Goal: Task Accomplishment & Management: Use online tool/utility

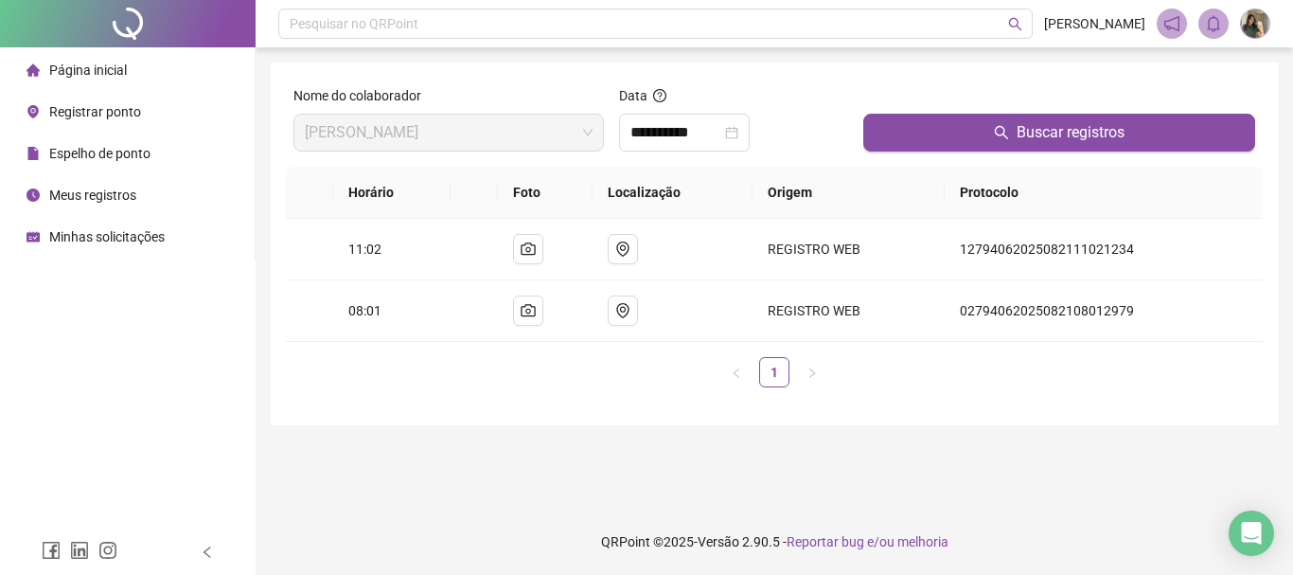
click at [172, 80] on li "Página inicial" at bounding box center [127, 70] width 247 height 38
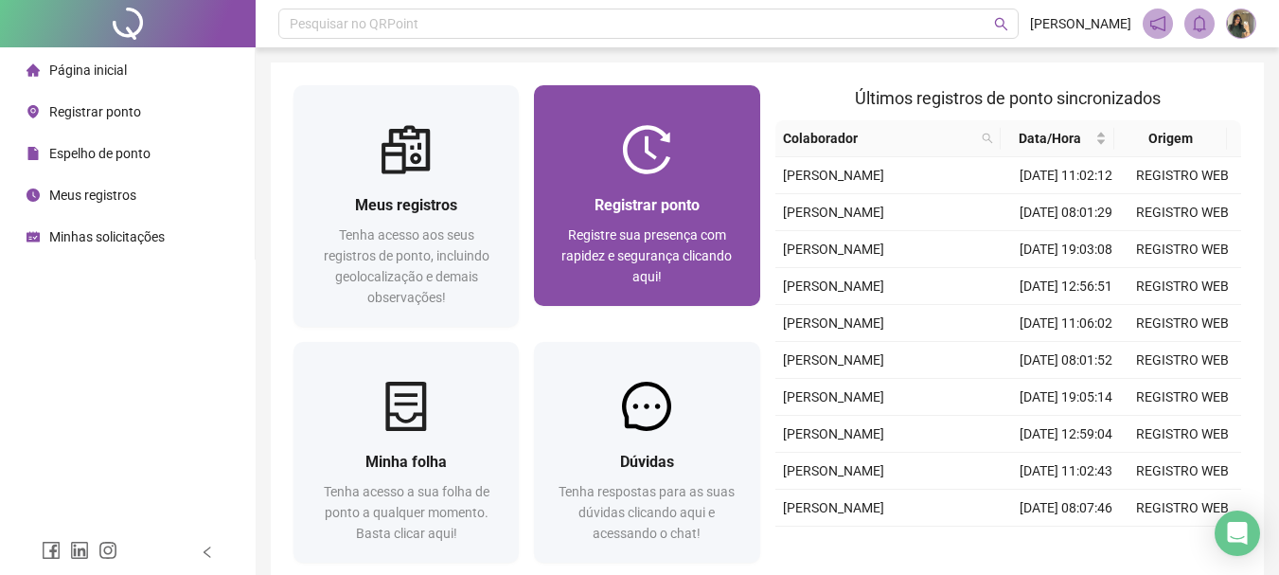
click at [672, 227] on span "Registre sua presença com rapidez e segurança clicando aqui!" at bounding box center [646, 255] width 170 height 57
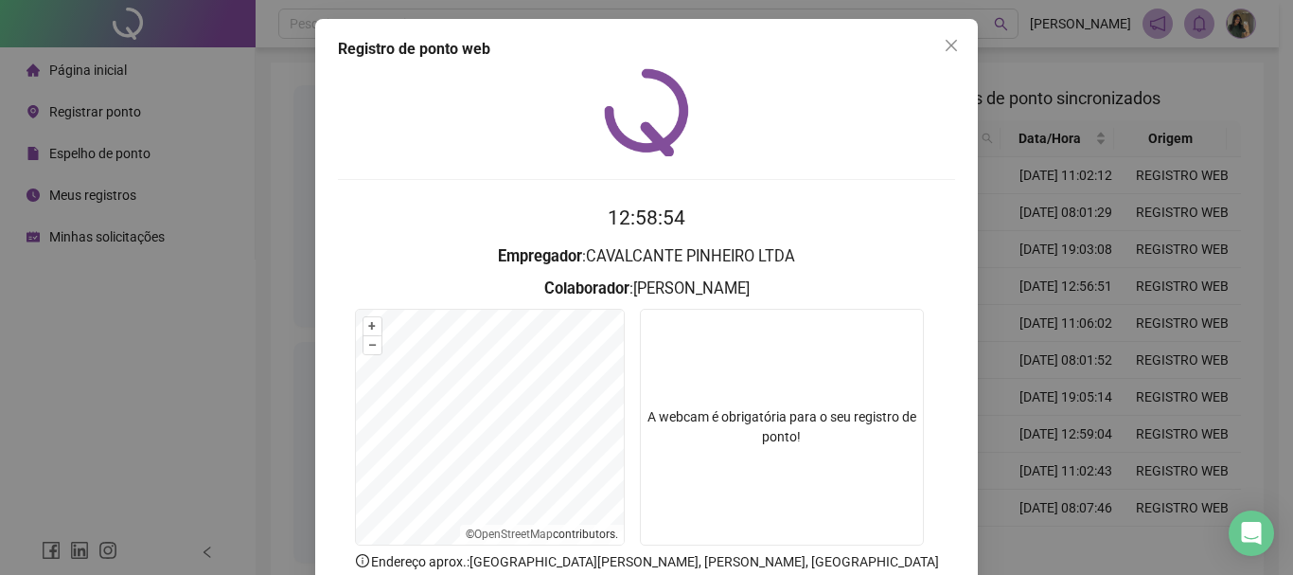
click at [945, 43] on icon "close" at bounding box center [951, 45] width 15 height 15
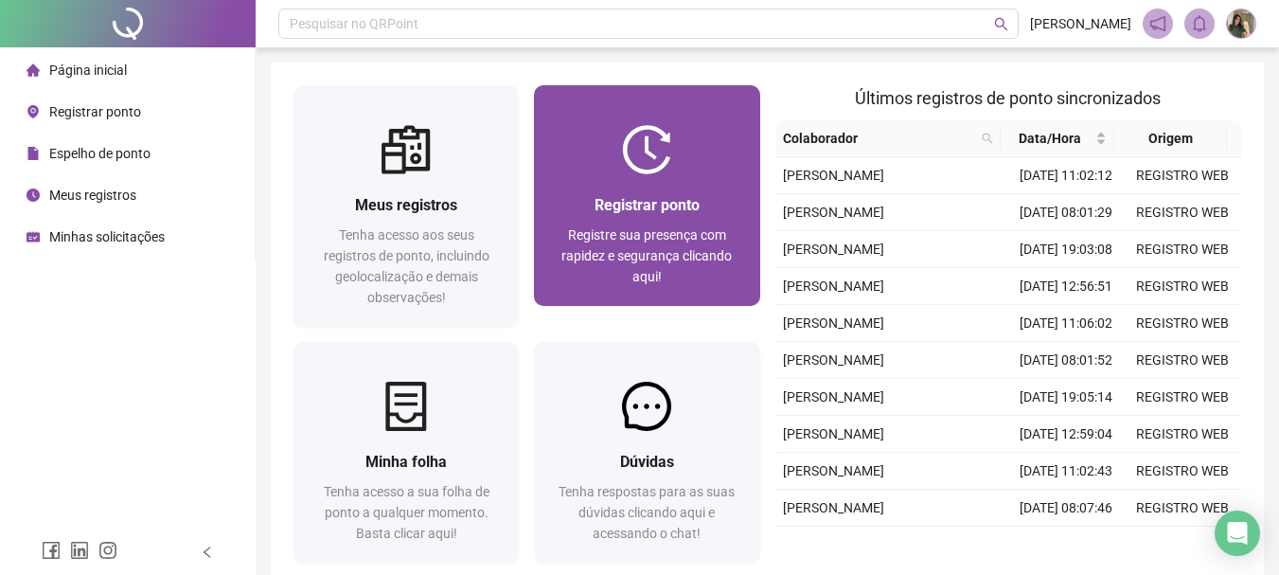
click at [692, 161] on div at bounding box center [646, 149] width 225 height 49
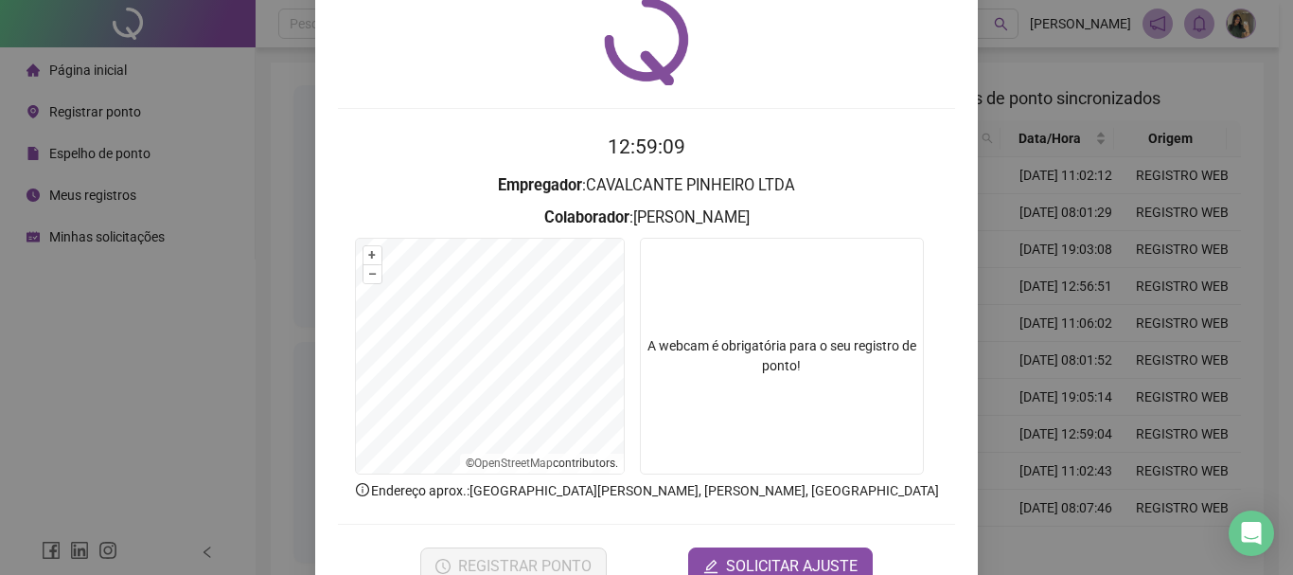
scroll to position [123, 0]
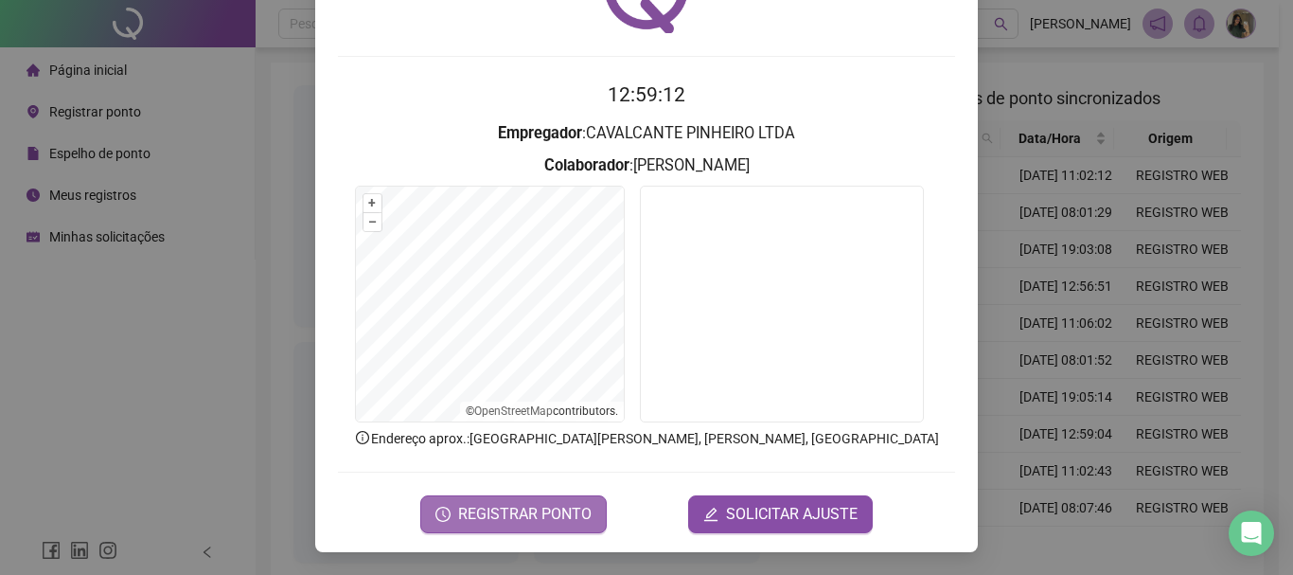
click at [539, 514] on span "REGISTRAR PONTO" at bounding box center [524, 514] width 133 height 23
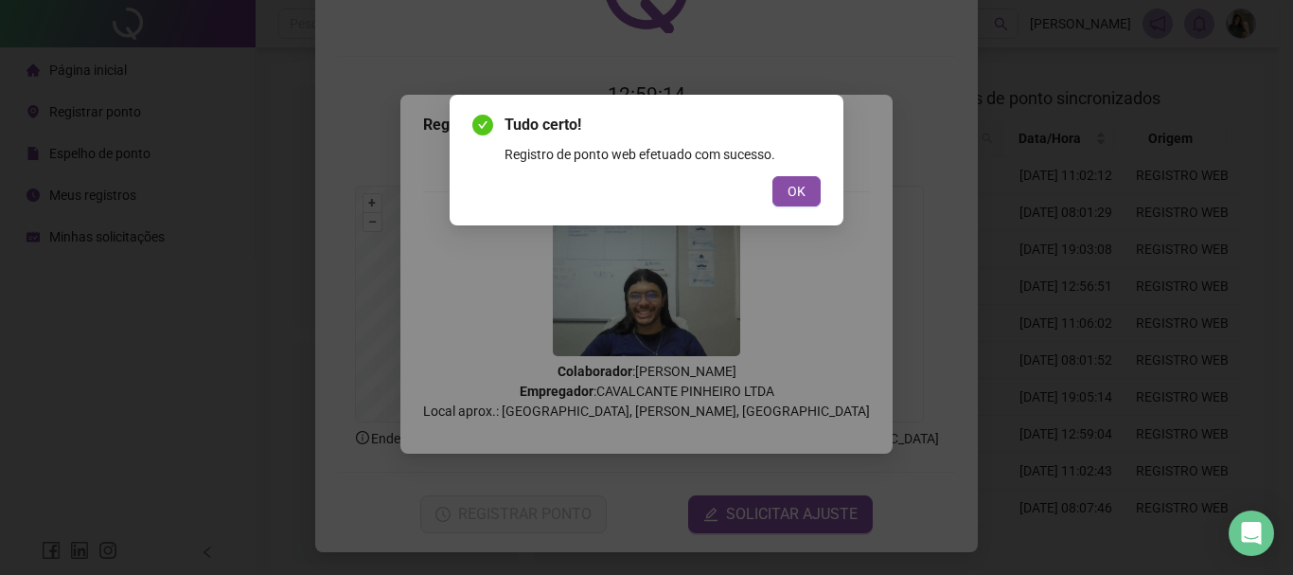
click at [758, 188] on div "OK" at bounding box center [646, 191] width 348 height 30
click at [796, 191] on span "OK" at bounding box center [797, 191] width 18 height 21
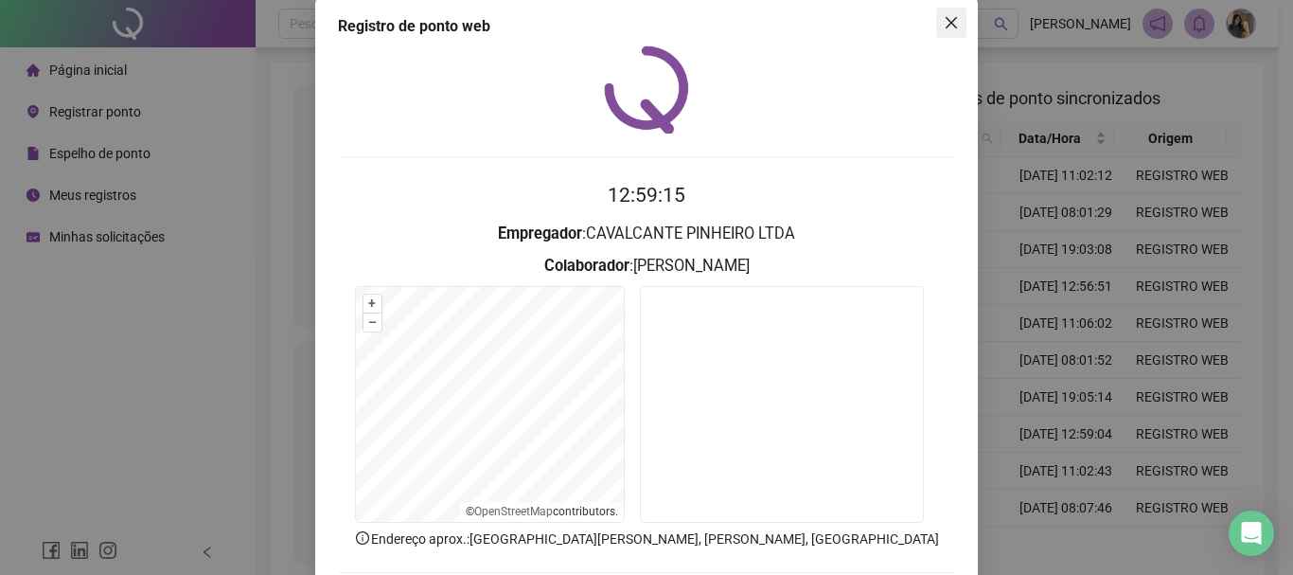
scroll to position [0, 0]
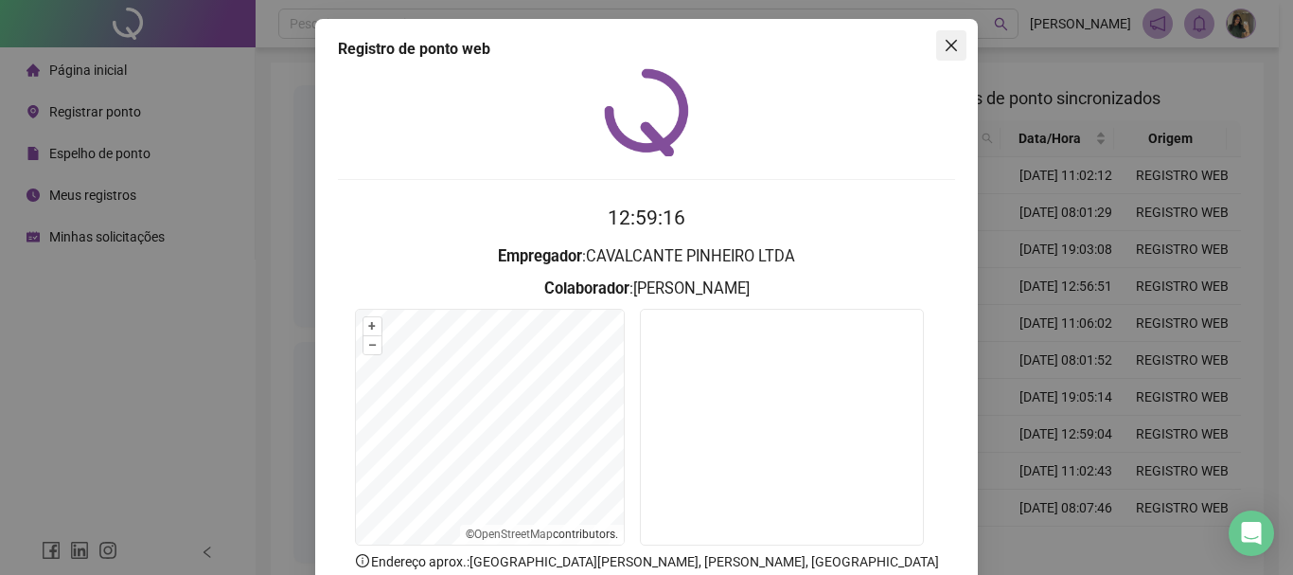
click at [944, 40] on icon "close" at bounding box center [951, 45] width 15 height 15
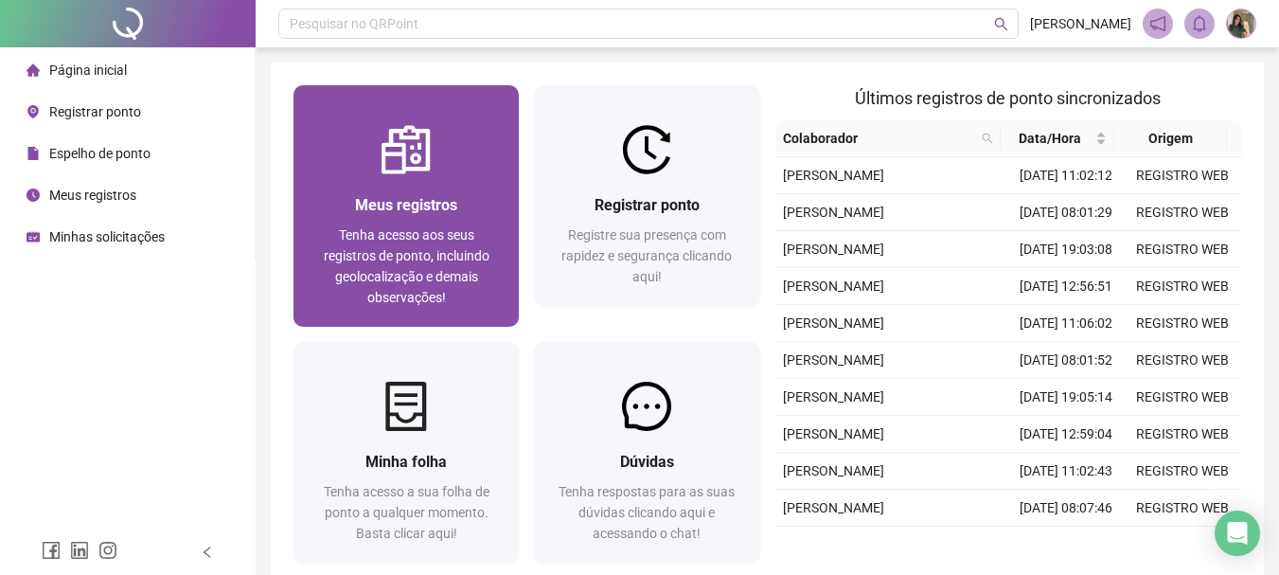
click at [413, 222] on div "Meus registros Tenha acesso aos seus registros de ponto, incluindo geolocalizaç…" at bounding box center [406, 250] width 180 height 115
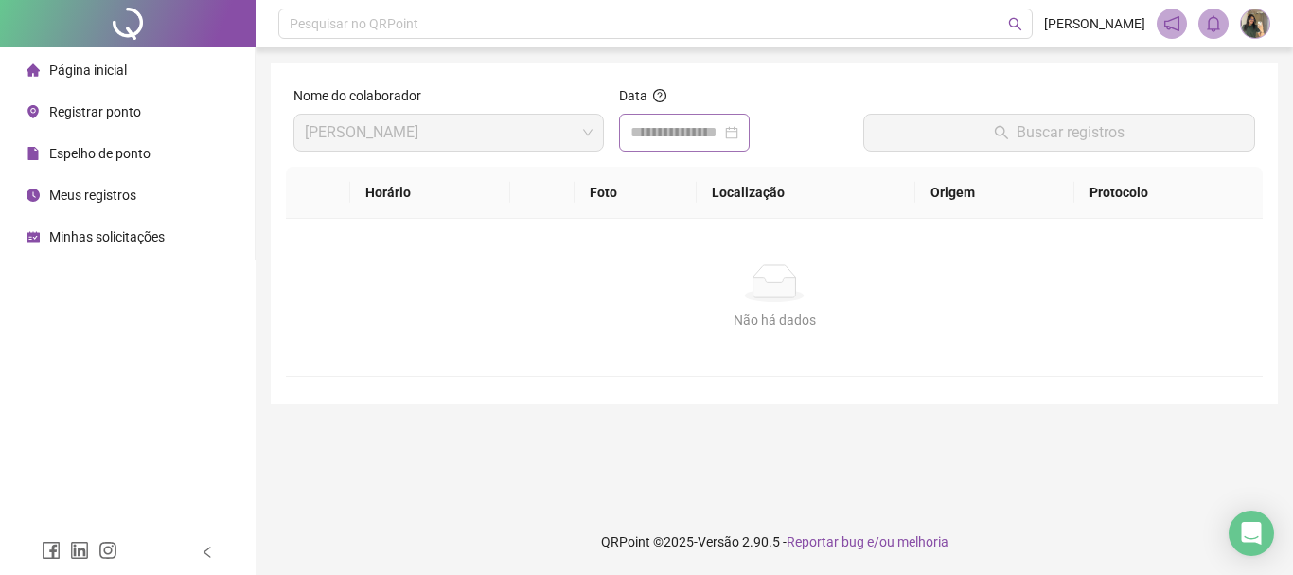
click at [739, 135] on div at bounding box center [685, 132] width 108 height 23
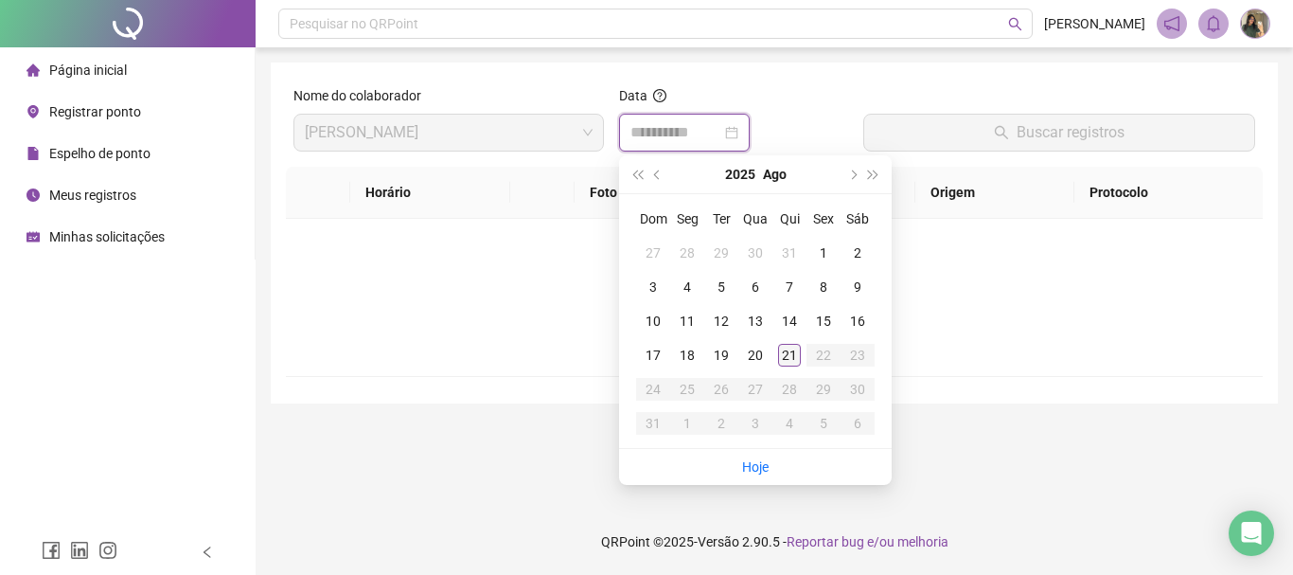
type input "**********"
click at [792, 355] on div "21" at bounding box center [789, 355] width 23 height 23
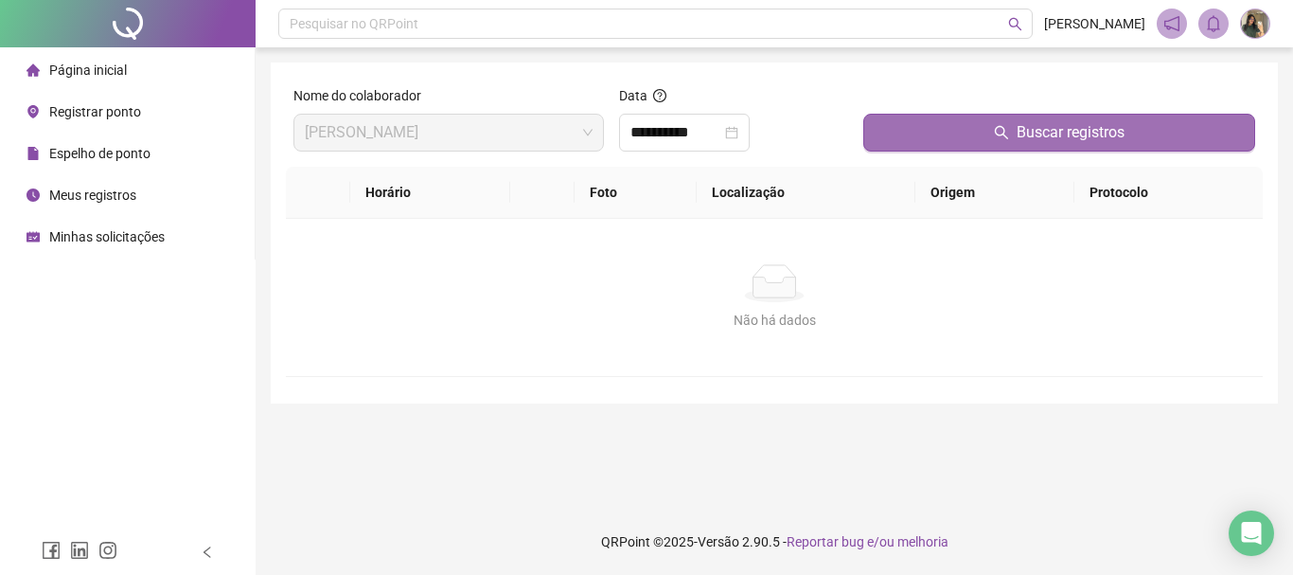
click at [938, 134] on button "Buscar registros" at bounding box center [1059, 133] width 392 height 38
